Goal: Task Accomplishment & Management: Use online tool/utility

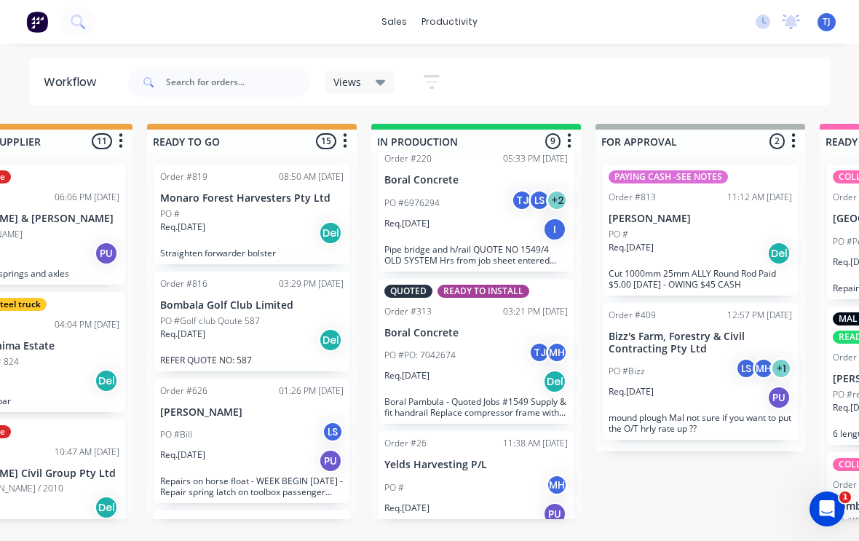
scroll to position [0, 553]
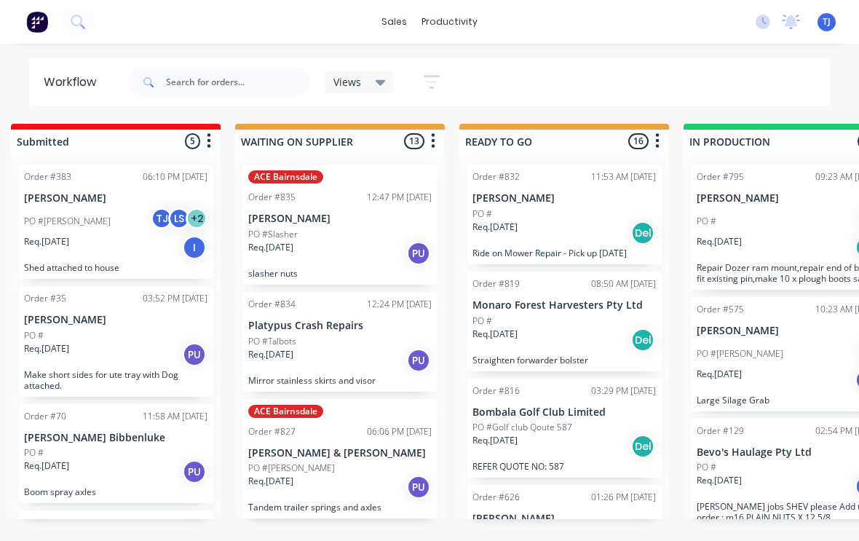
scroll to position [0, 269]
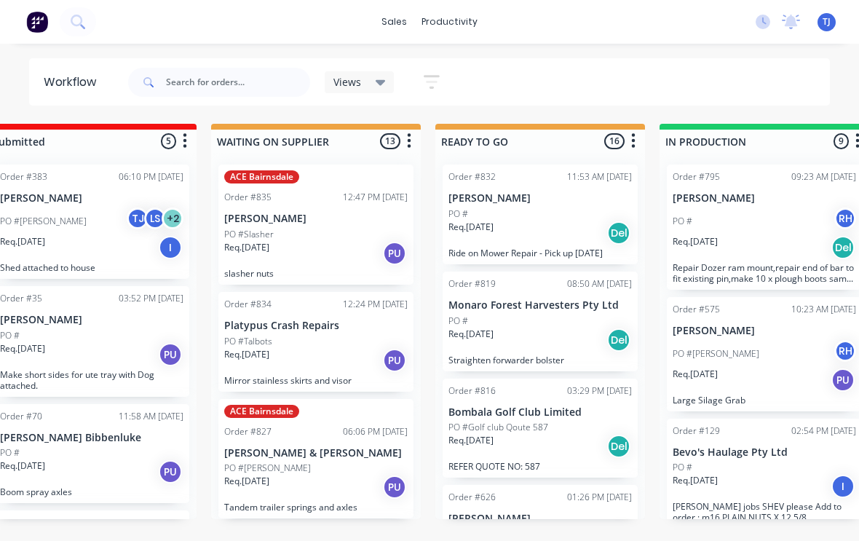
click at [582, 221] on div "Req. 14/10/25 Del" at bounding box center [539, 233] width 183 height 25
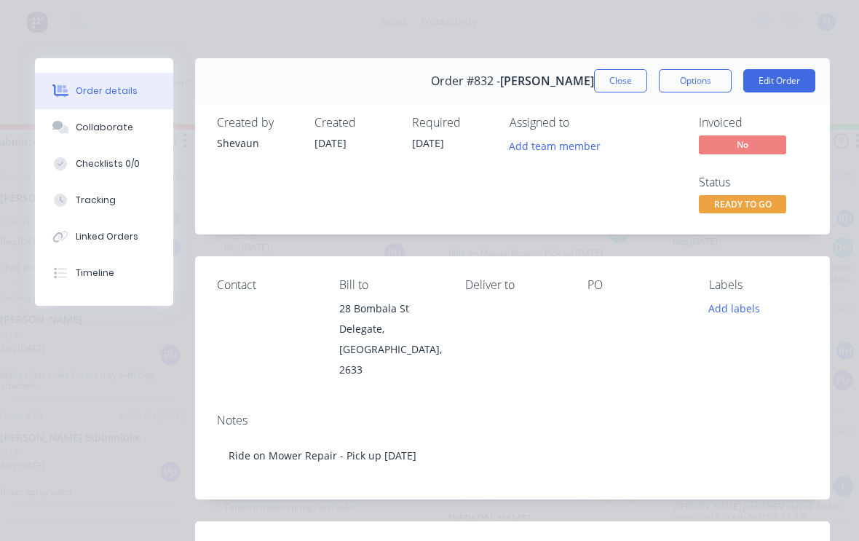
scroll to position [0, 0]
click at [621, 82] on button "Close" at bounding box center [620, 80] width 53 height 23
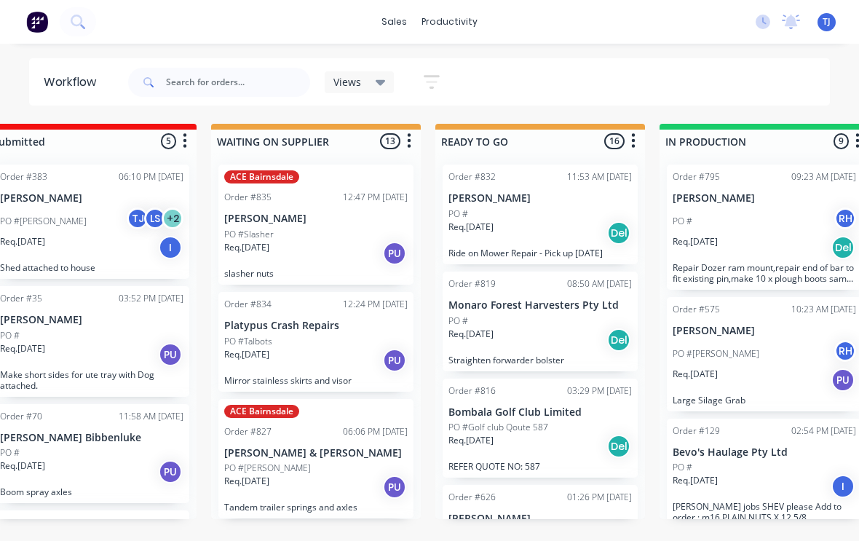
click at [558, 218] on div "PO #" at bounding box center [539, 213] width 183 height 13
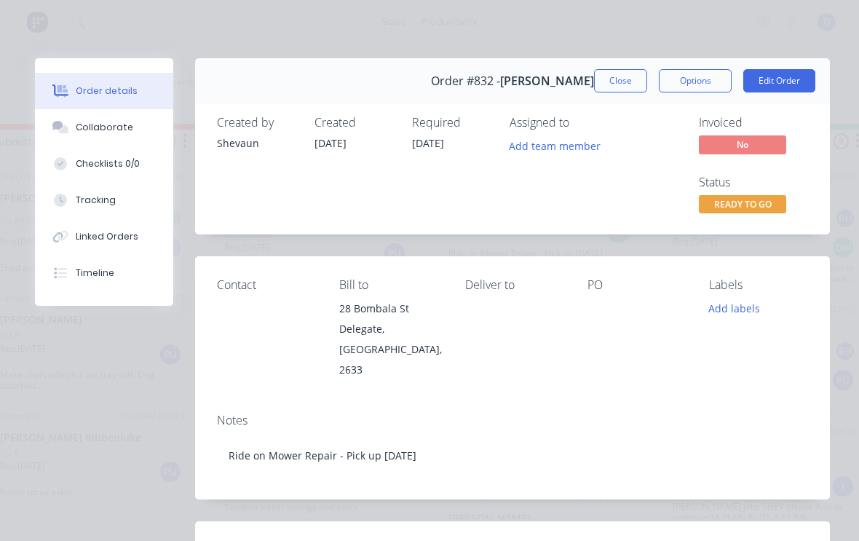
click at [799, 74] on button "Edit Order" at bounding box center [779, 80] width 72 height 23
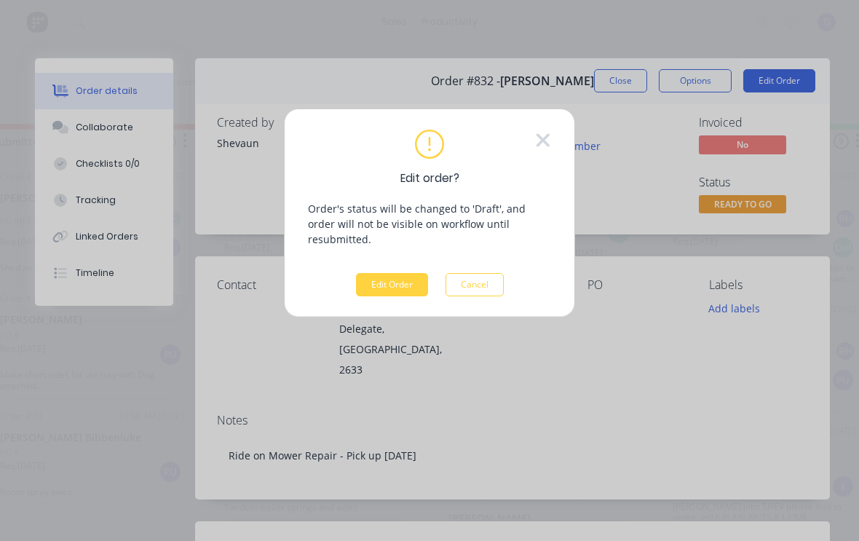
click at [386, 273] on button "Edit Order" at bounding box center [392, 284] width 72 height 23
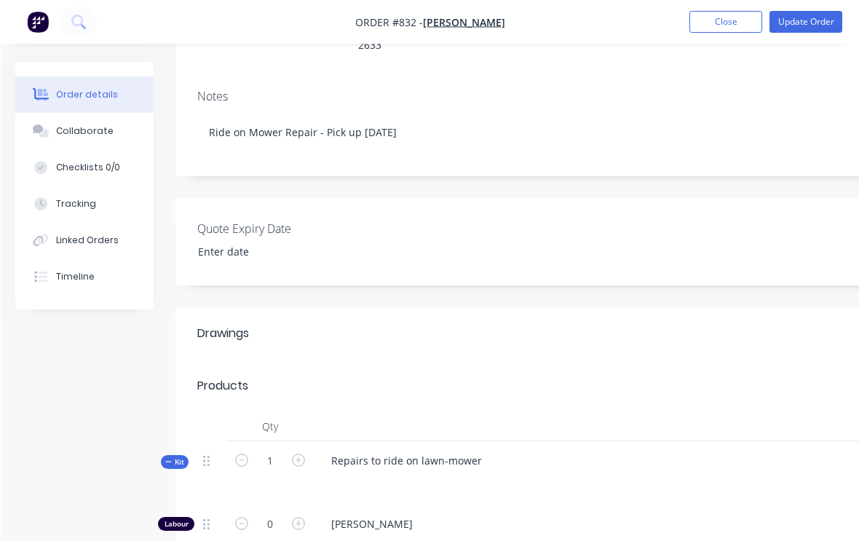
scroll to position [242, 0]
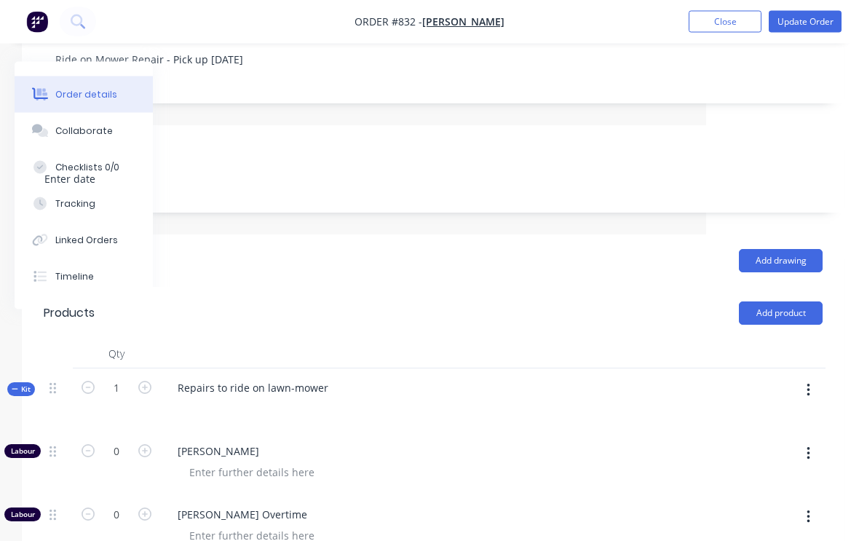
click at [811, 378] on button "button" at bounding box center [808, 391] width 34 height 26
click at [762, 418] on div "Add product to kit" at bounding box center [756, 428] width 112 height 21
click at [763, 476] on div "Product catalogue" at bounding box center [756, 486] width 112 height 21
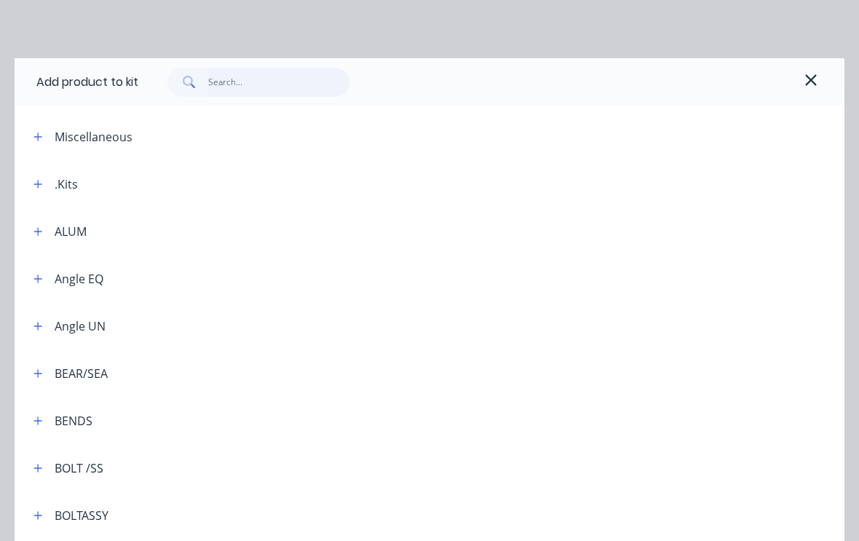
click at [228, 85] on input "text" at bounding box center [279, 82] width 142 height 29
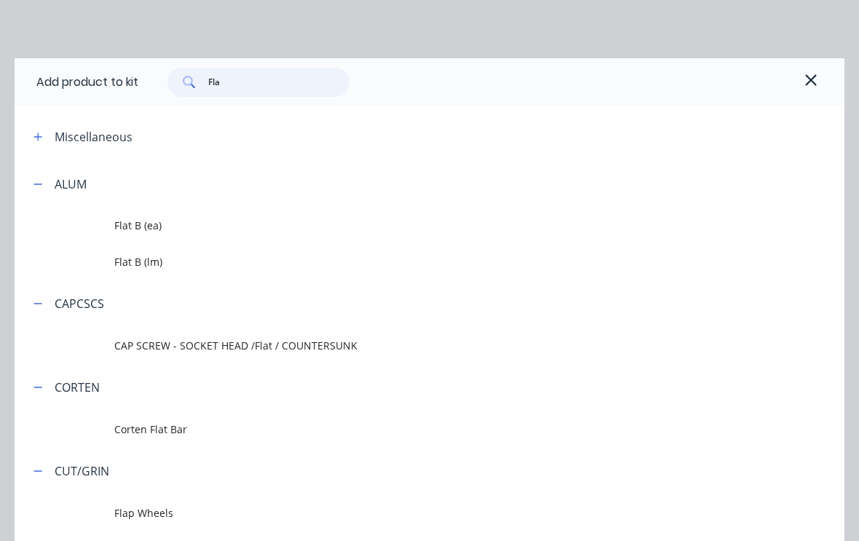
type input "Flat"
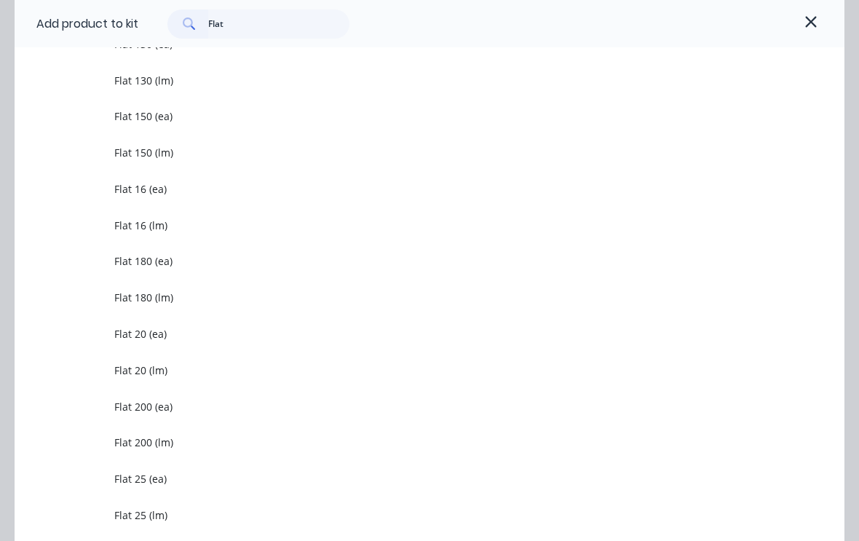
scroll to position [758, 0]
click at [158, 374] on span "Flat 20 (lm)" at bounding box center [406, 370] width 584 height 15
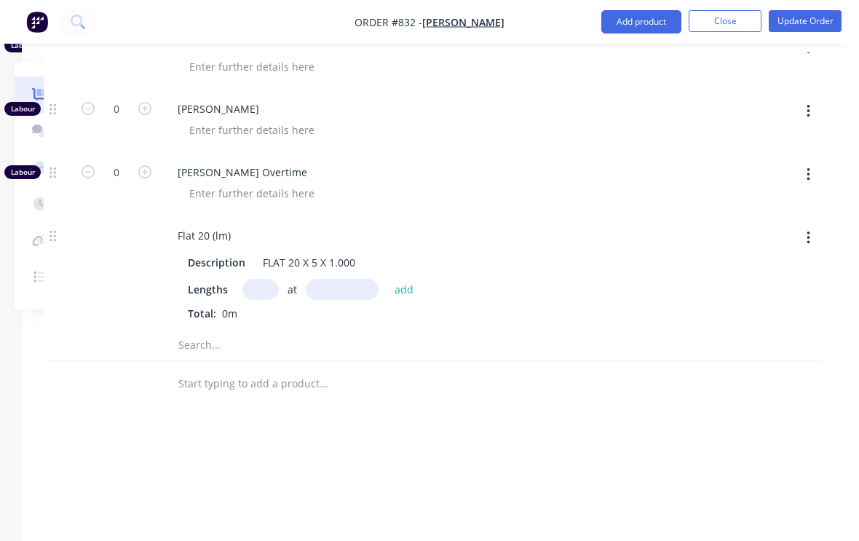
scroll to position [1024, 153]
click at [263, 279] on input "text" at bounding box center [260, 289] width 36 height 21
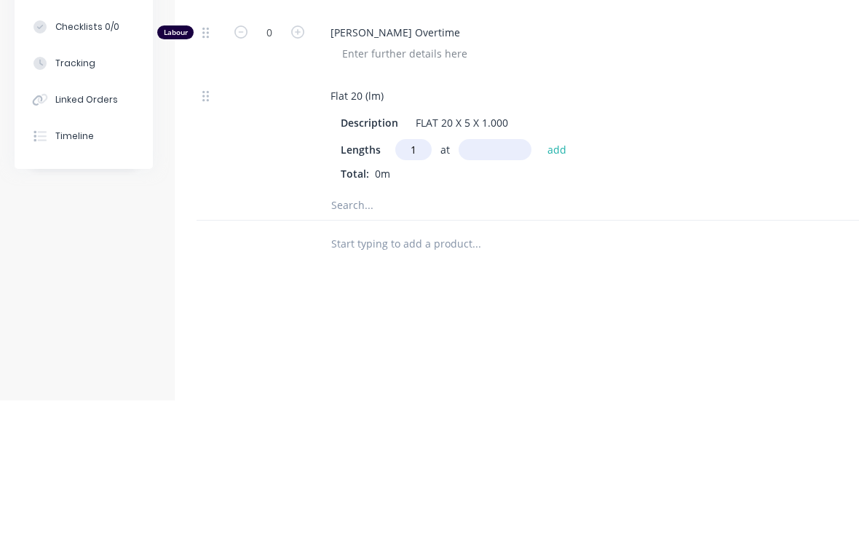
type input "1"
click at [499, 279] on input "text" at bounding box center [495, 289] width 73 height 21
type input "250"
click at [558, 279] on button "add" at bounding box center [557, 289] width 34 height 20
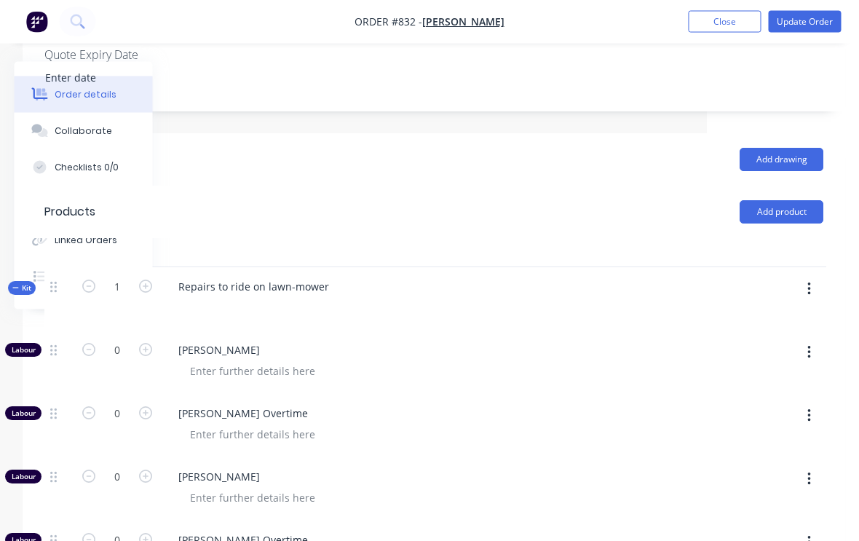
click at [808, 282] on icon "button" at bounding box center [810, 290] width 4 height 16
click at [774, 317] on div "Add product to kit" at bounding box center [757, 327] width 112 height 21
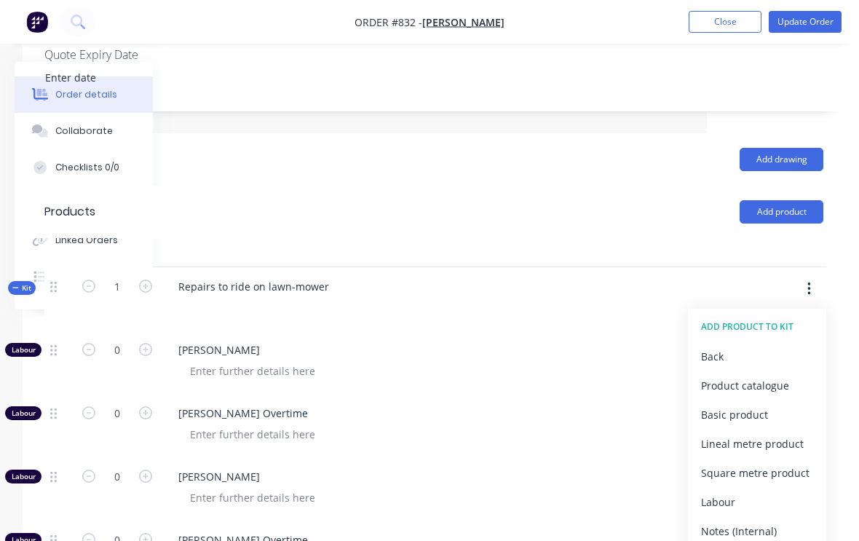
click at [779, 375] on div "Product catalogue" at bounding box center [757, 385] width 112 height 21
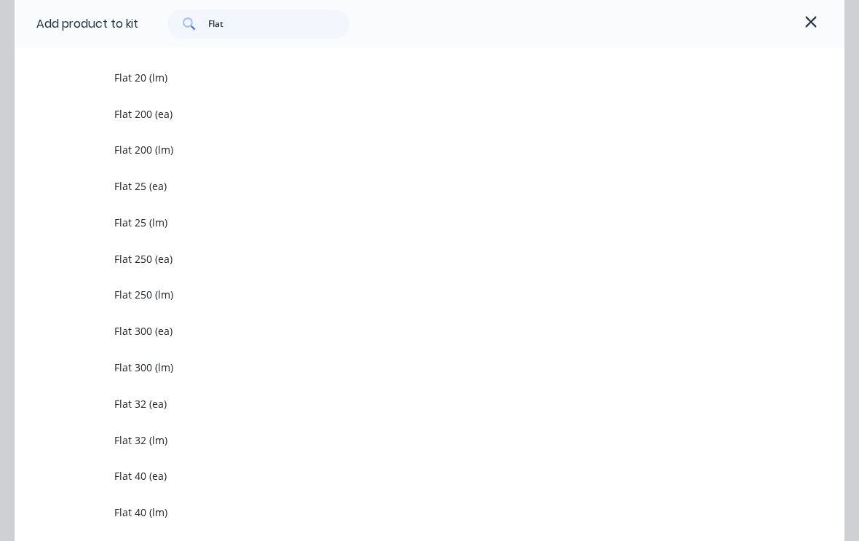
scroll to position [1057, 0]
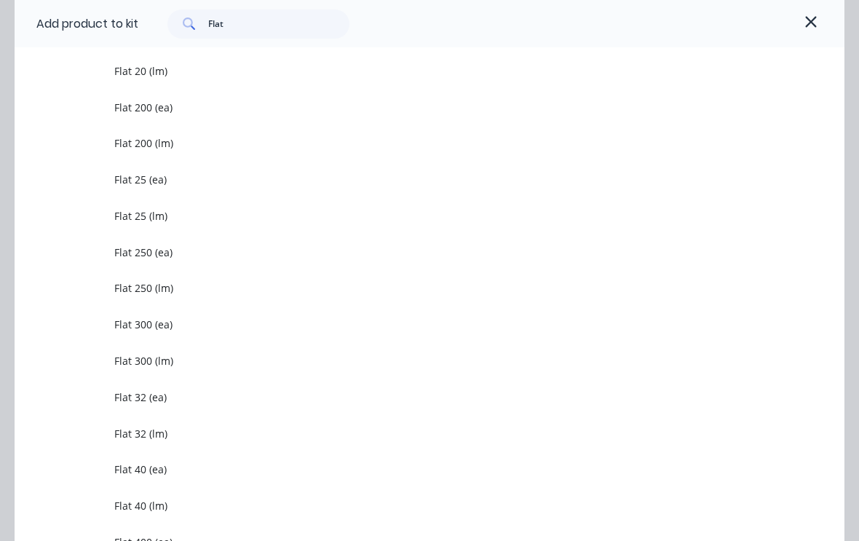
click at [147, 430] on span "Flat 32 (lm)" at bounding box center [406, 433] width 584 height 15
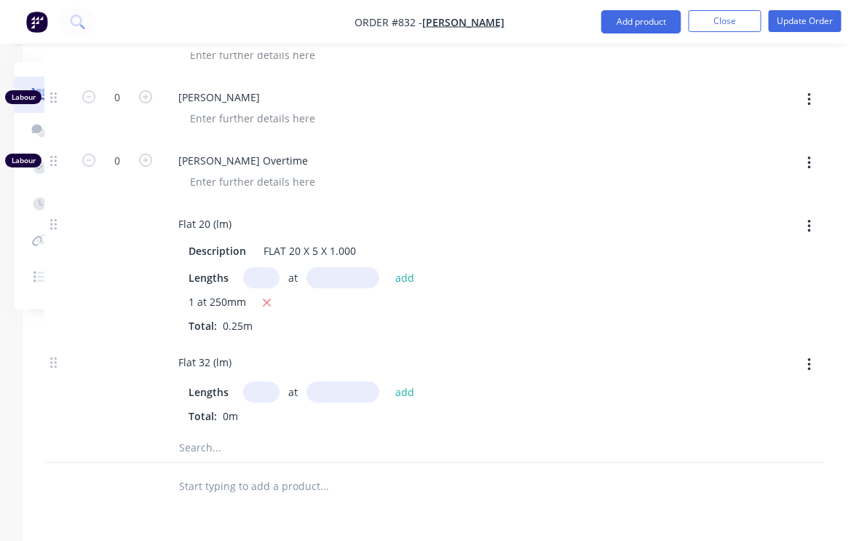
scroll to position [1009, 151]
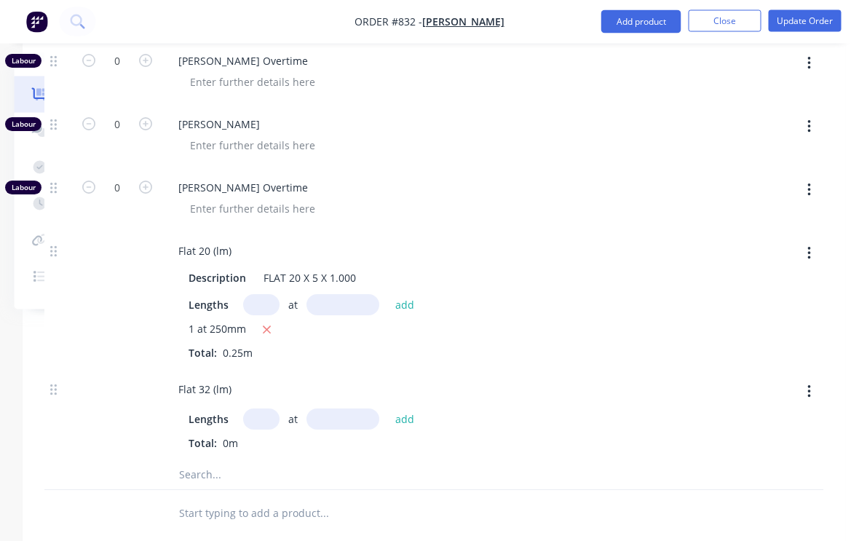
click at [260, 409] on input "text" at bounding box center [262, 419] width 36 height 21
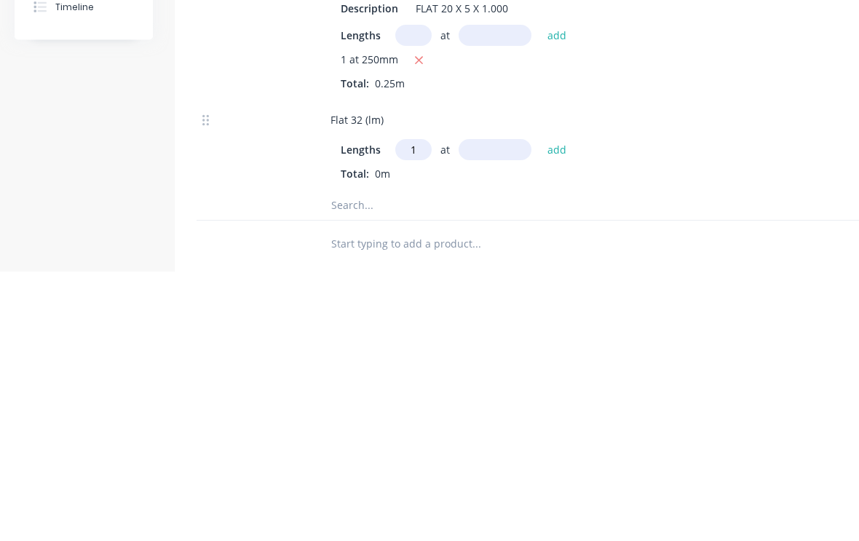
type input "1"
click at [491, 409] on input "text" at bounding box center [495, 419] width 73 height 21
type input "250"
click at [557, 409] on button "add" at bounding box center [557, 419] width 34 height 20
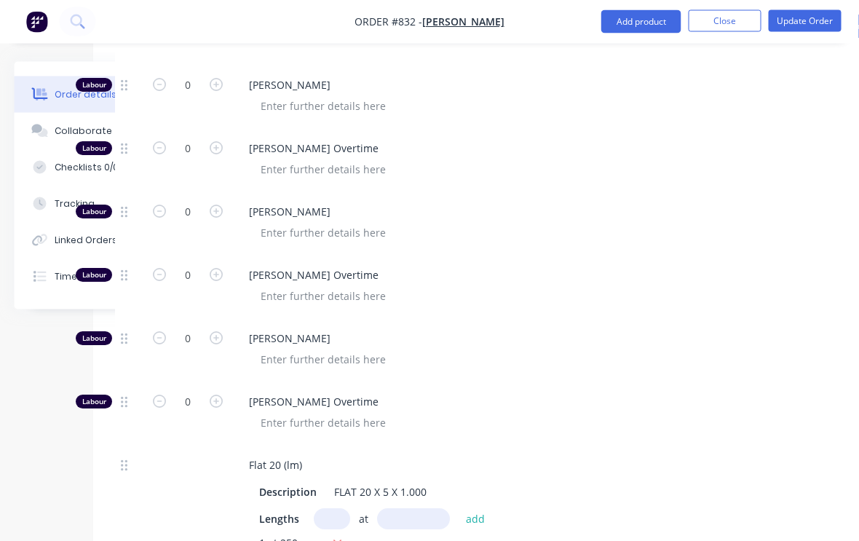
scroll to position [793, 81]
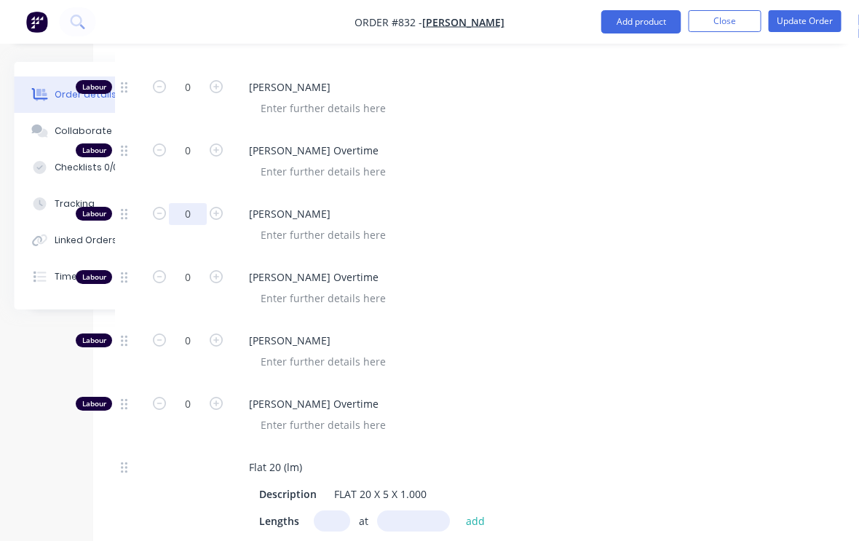
click at [194, 203] on input "0" at bounding box center [189, 214] width 38 height 22
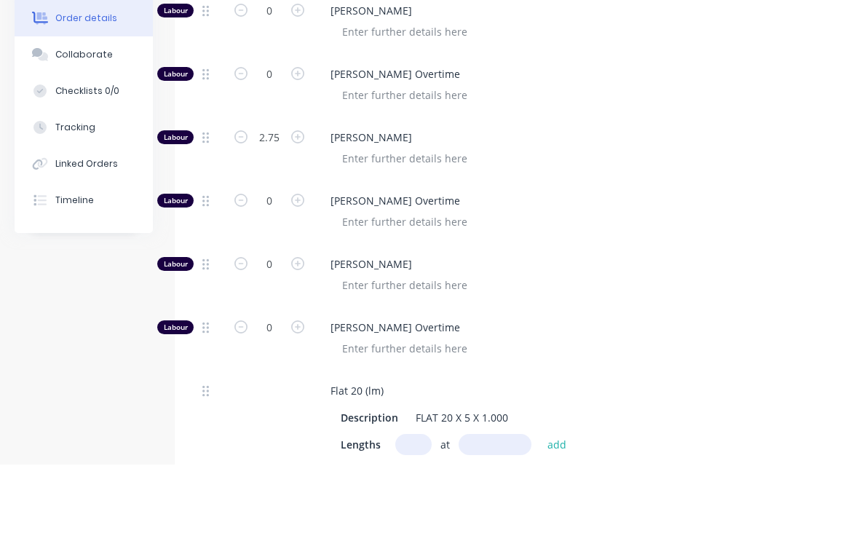
scroll to position [870, 0]
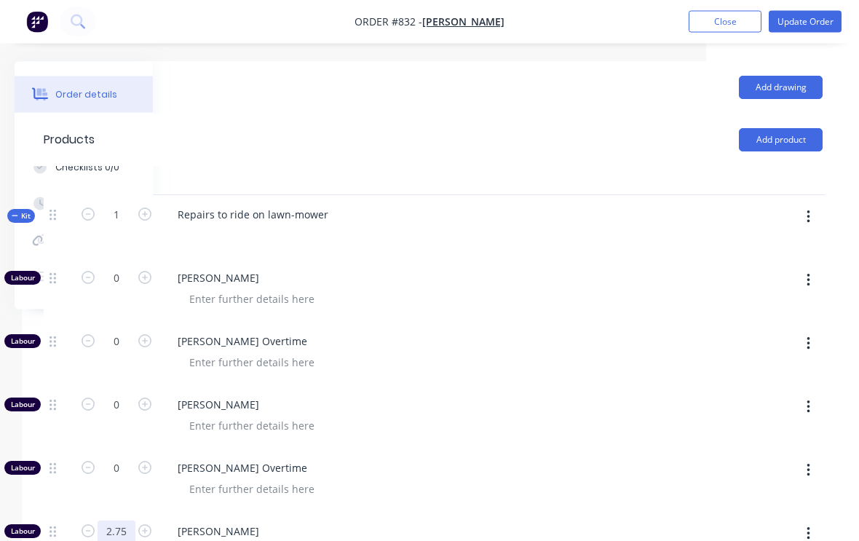
type input "2.75"
click at [811, 205] on button "button" at bounding box center [808, 218] width 34 height 26
click at [769, 245] on div "Add product to kit" at bounding box center [756, 255] width 112 height 21
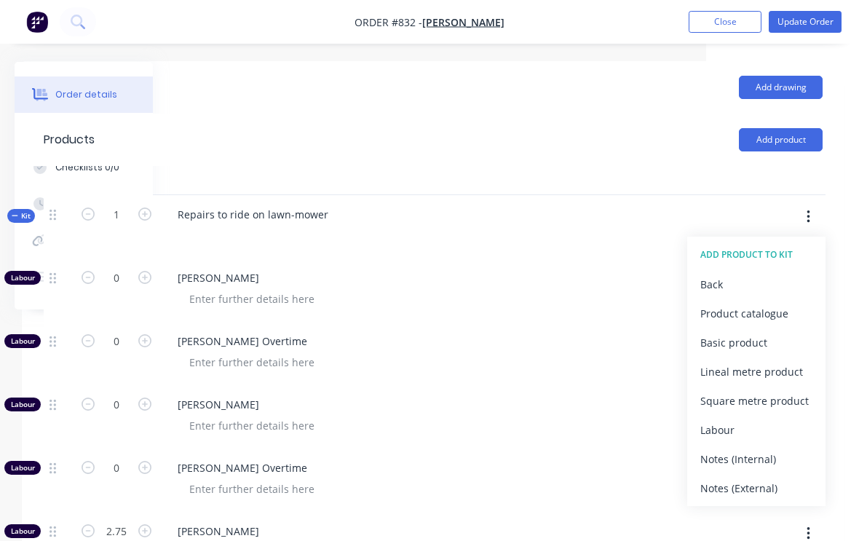
click at [766, 303] on div "Product catalogue" at bounding box center [756, 313] width 112 height 21
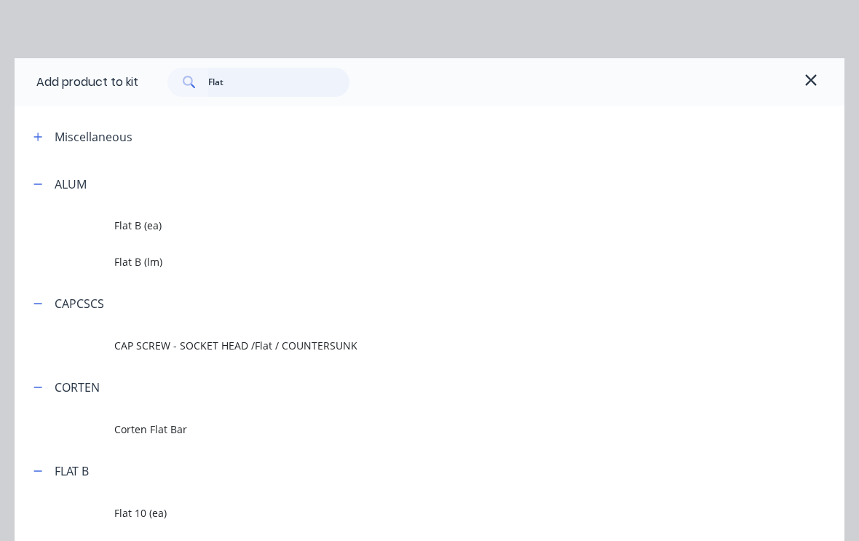
click at [248, 82] on input "Flat" at bounding box center [279, 82] width 142 height 29
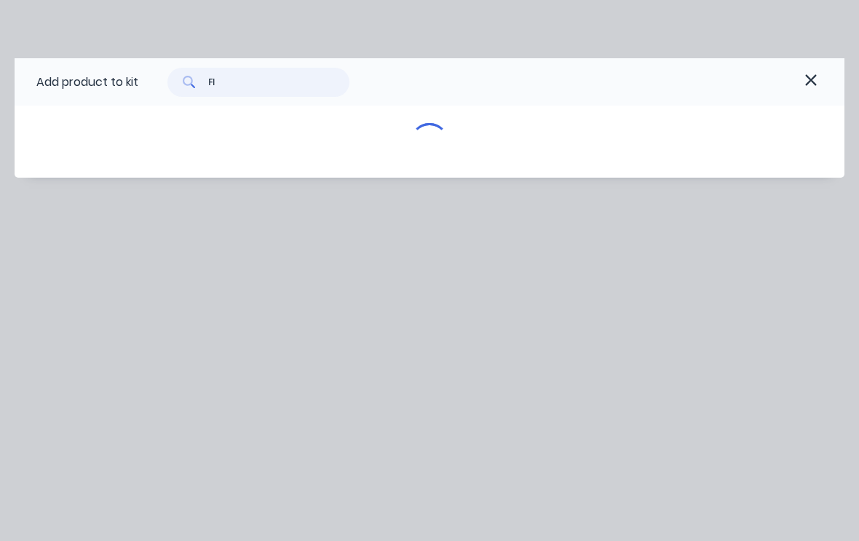
type input "F"
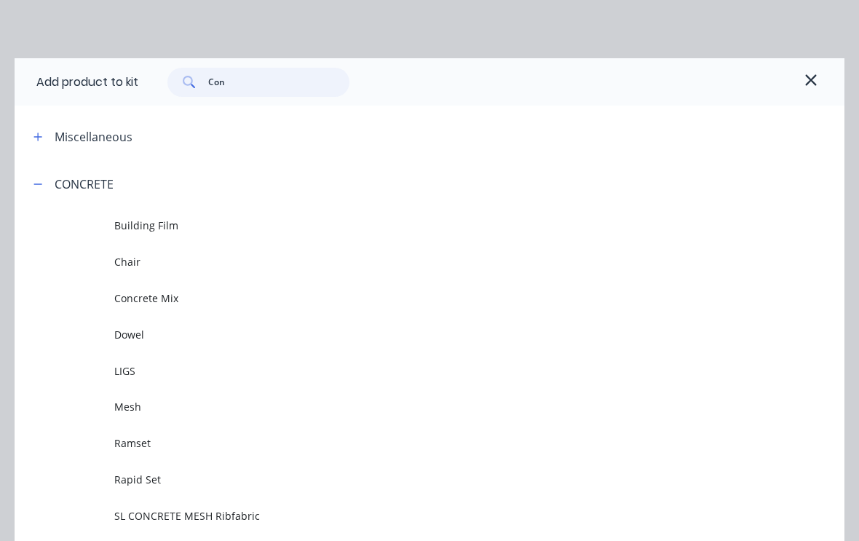
type input "Cons"
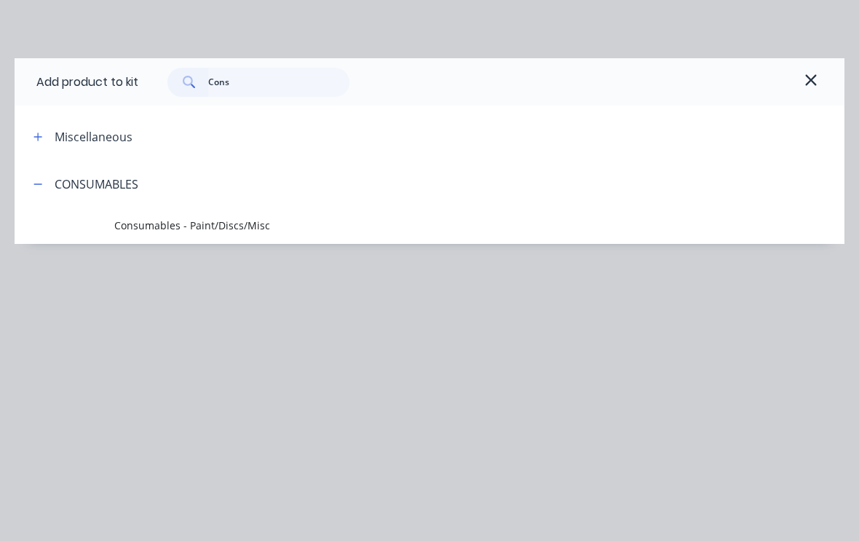
click at [162, 223] on span "Consumables - Paint/Discs/Misc" at bounding box center [406, 225] width 584 height 15
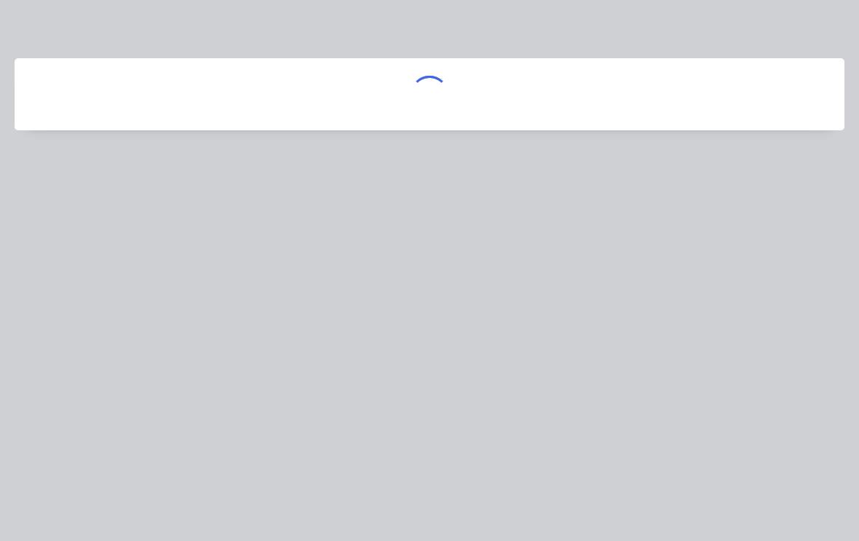
scroll to position [476, 153]
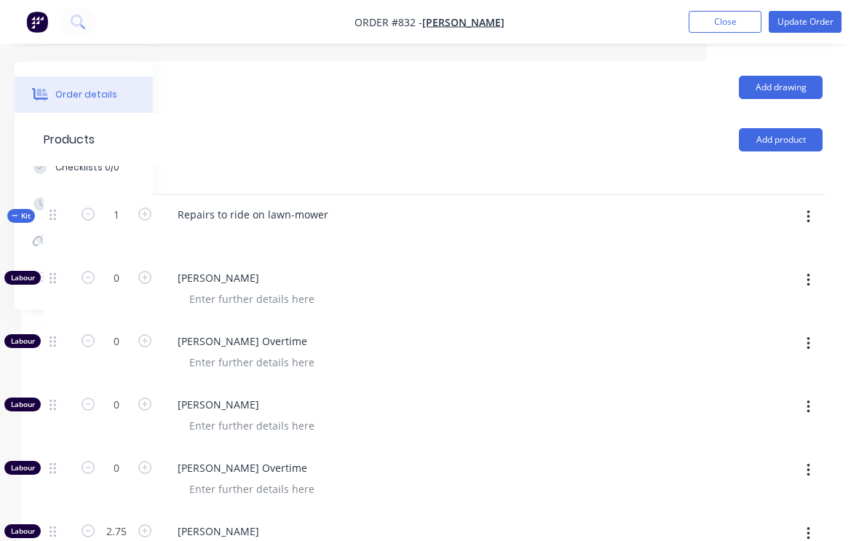
click at [814, 17] on button "Update Order" at bounding box center [805, 22] width 73 height 22
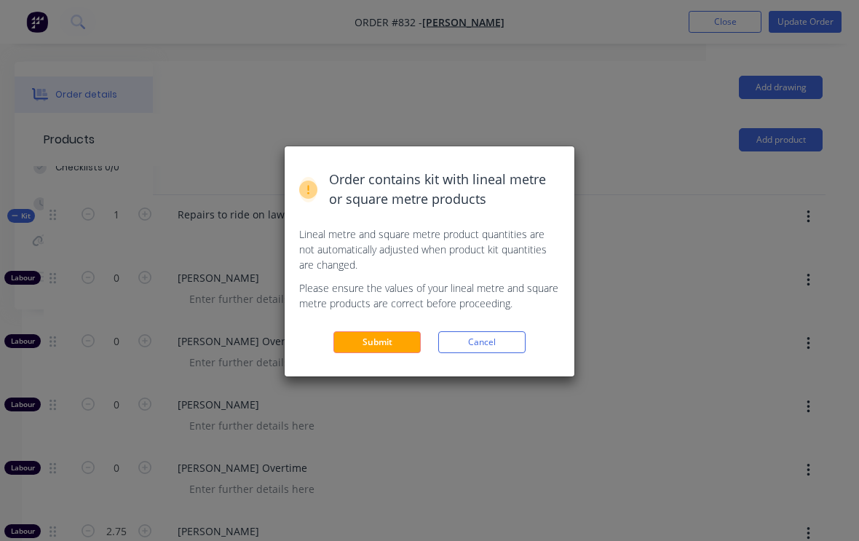
click at [397, 339] on button "Submit" at bounding box center [376, 342] width 87 height 22
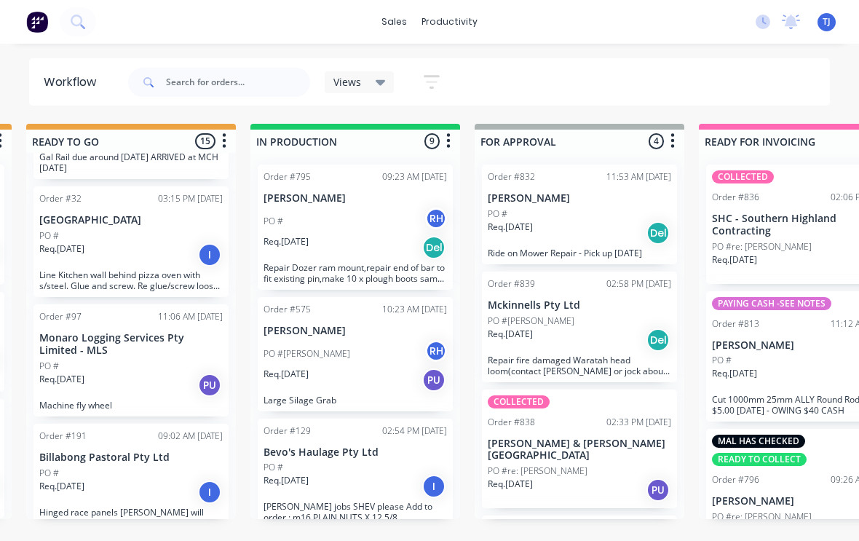
scroll to position [1494, 0]
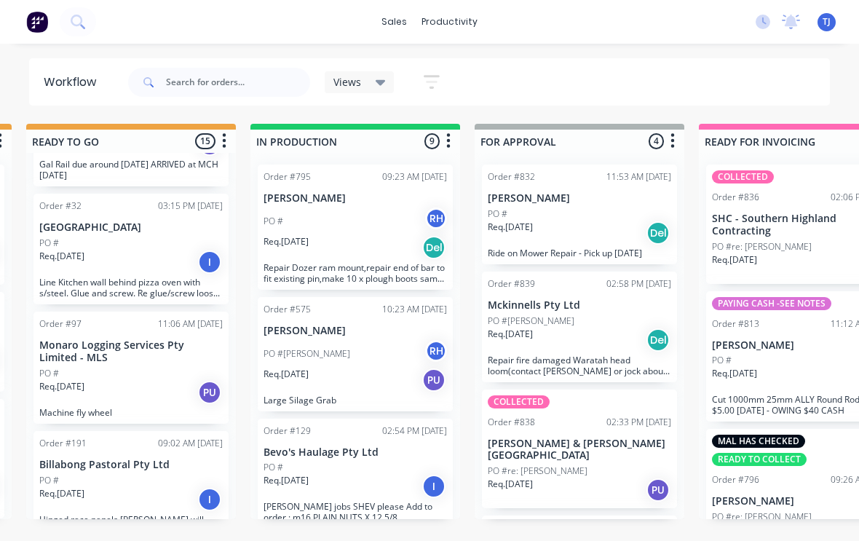
click at [587, 208] on div "PO #" at bounding box center [579, 213] width 183 height 13
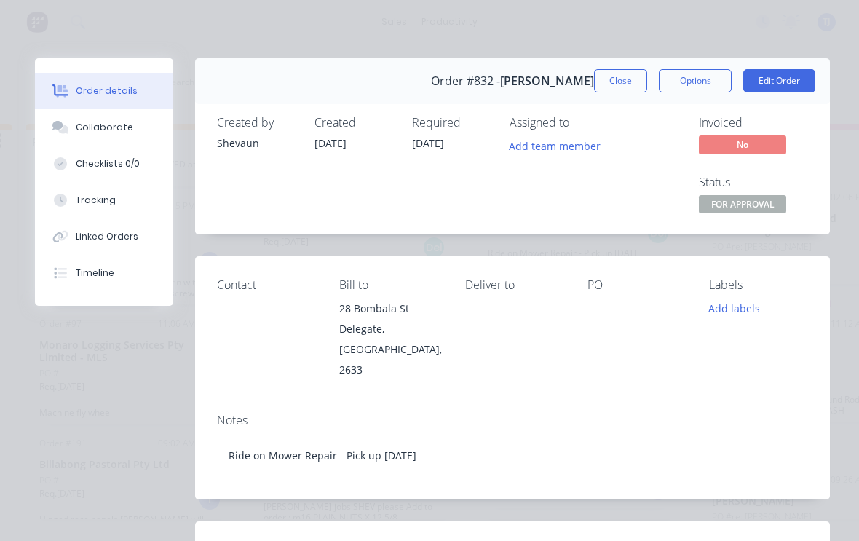
scroll to position [0, 0]
click at [619, 82] on button "Close" at bounding box center [620, 80] width 53 height 23
